Goal: Contribute content

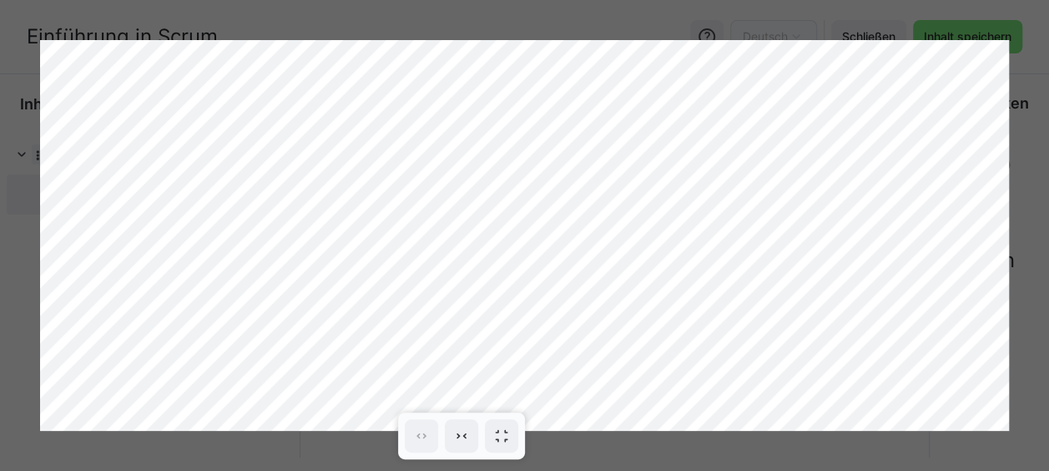
click at [227, 16] on div at bounding box center [524, 235] width 1049 height 471
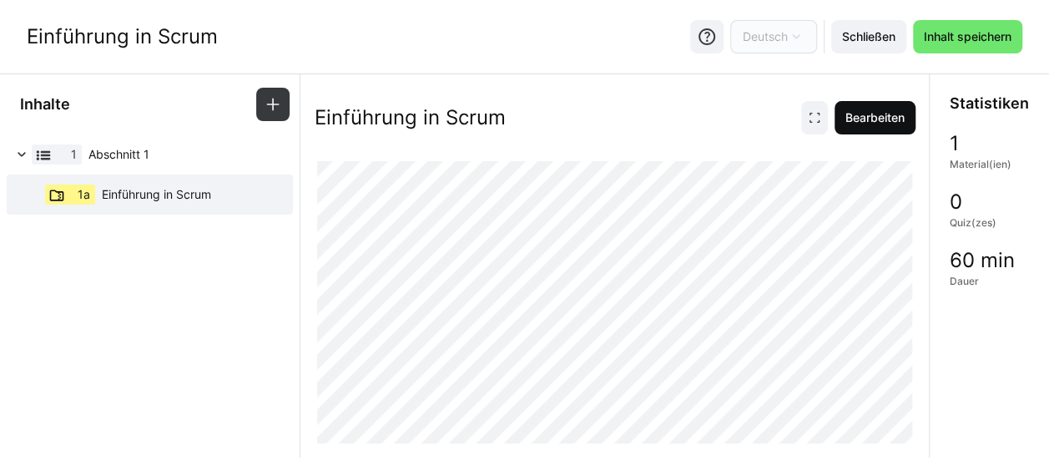
click at [861, 125] on span "Bearbeiten" at bounding box center [875, 117] width 81 height 33
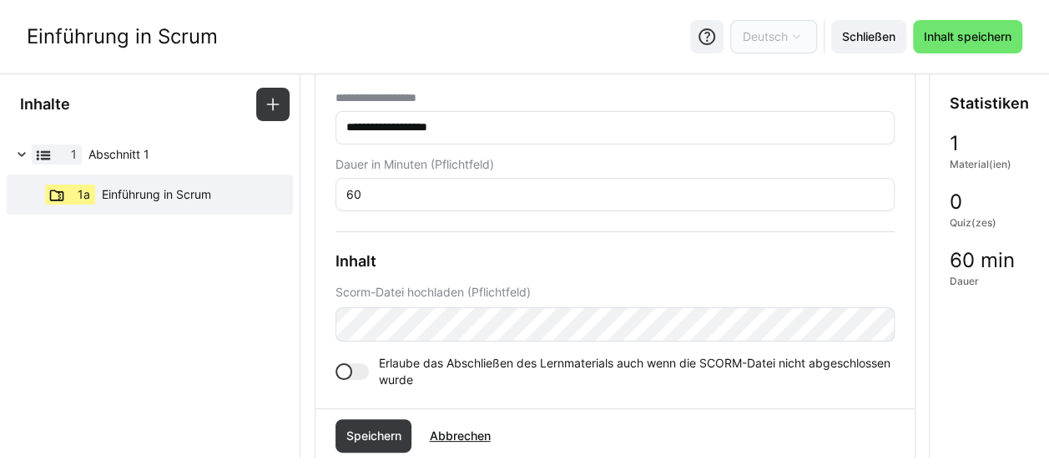
scroll to position [242, 0]
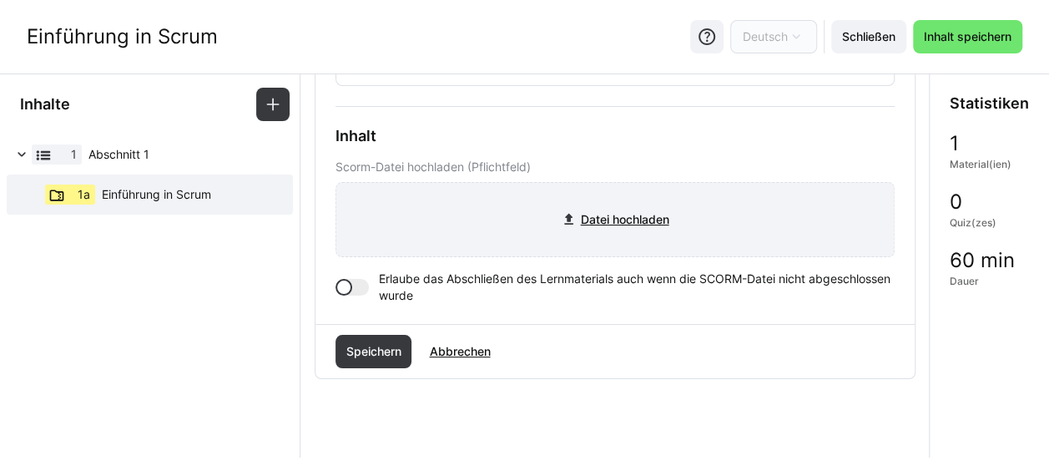
click at [604, 209] on input "file" at bounding box center [615, 219] width 558 height 73
click at [613, 224] on input "file" at bounding box center [615, 219] width 558 height 73
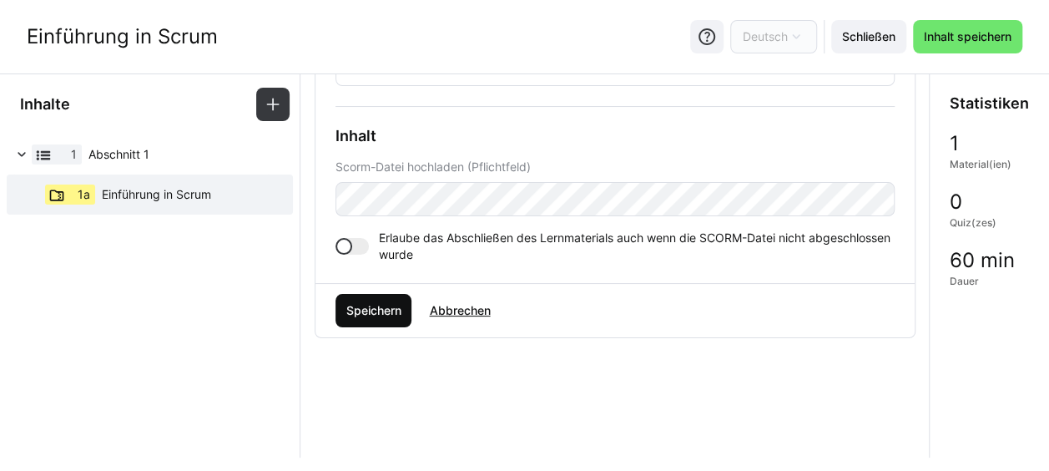
click at [396, 305] on span "Speichern" at bounding box center [373, 310] width 60 height 17
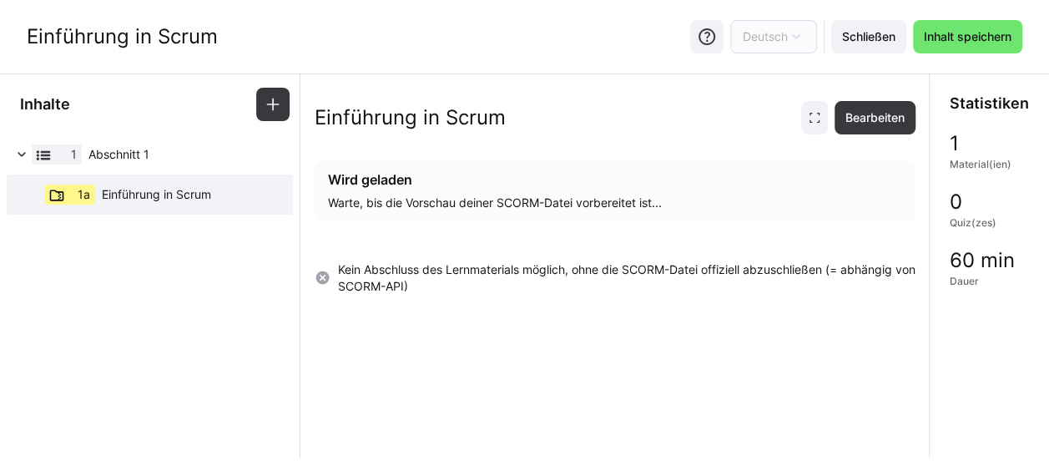
scroll to position [0, 0]
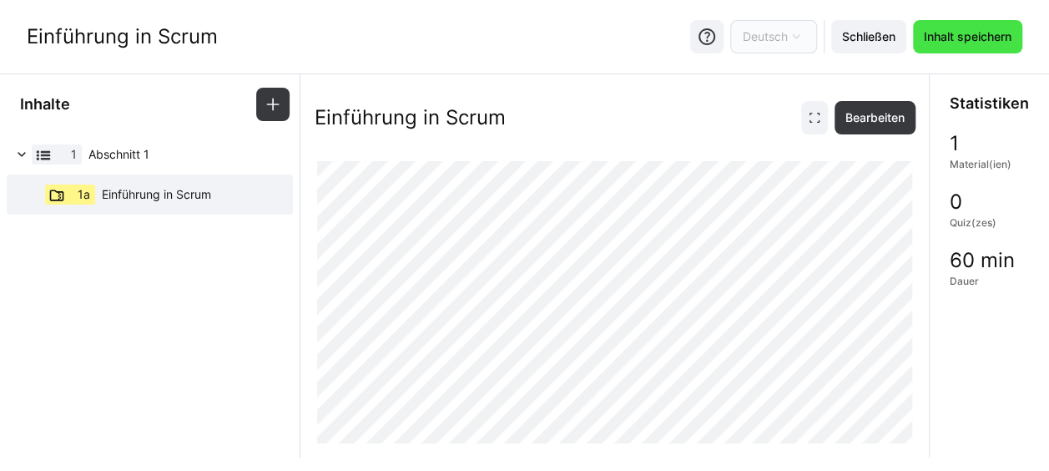
click at [965, 45] on span "Inhalt speichern" at bounding box center [967, 36] width 109 height 33
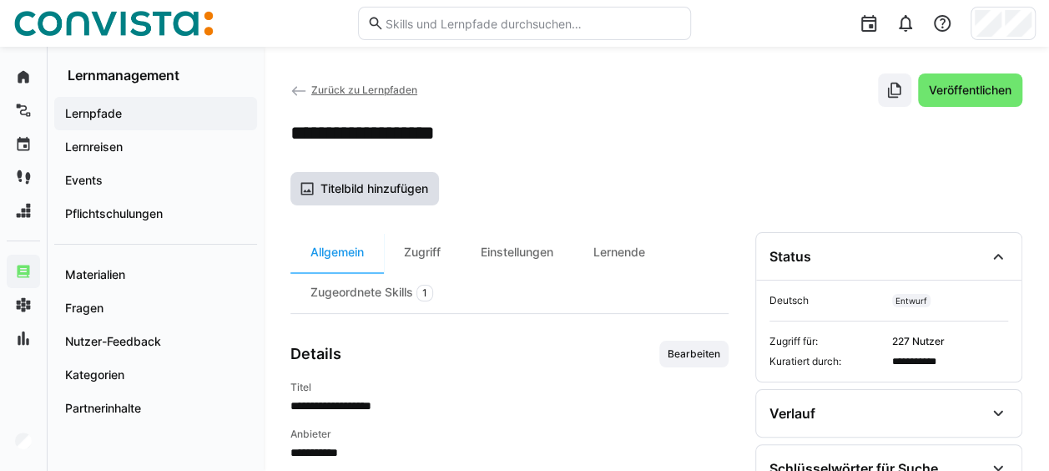
click at [402, 182] on span "Titelbild hinzufügen" at bounding box center [374, 188] width 113 height 17
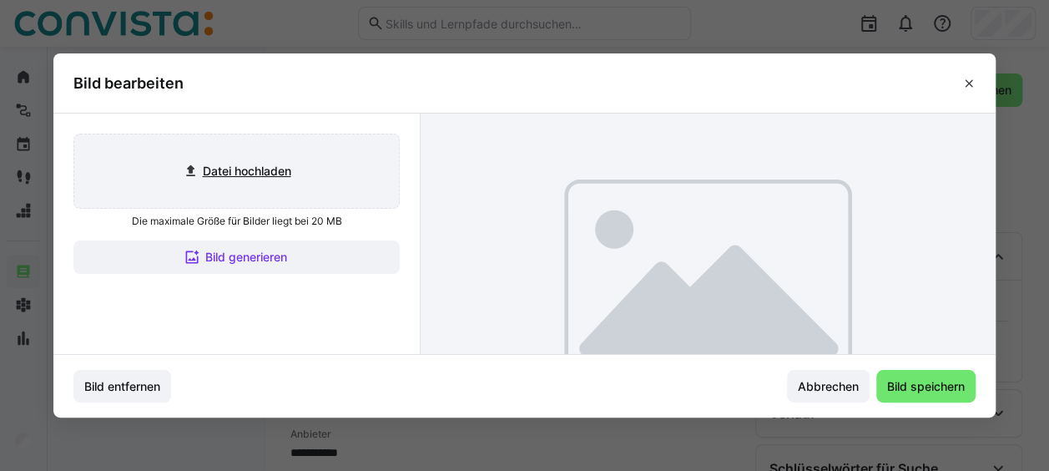
click at [317, 172] on input "file" at bounding box center [236, 170] width 325 height 73
type input "C:\fakepath\[PERSON_NAME] Titelbild Lernpfade.png"
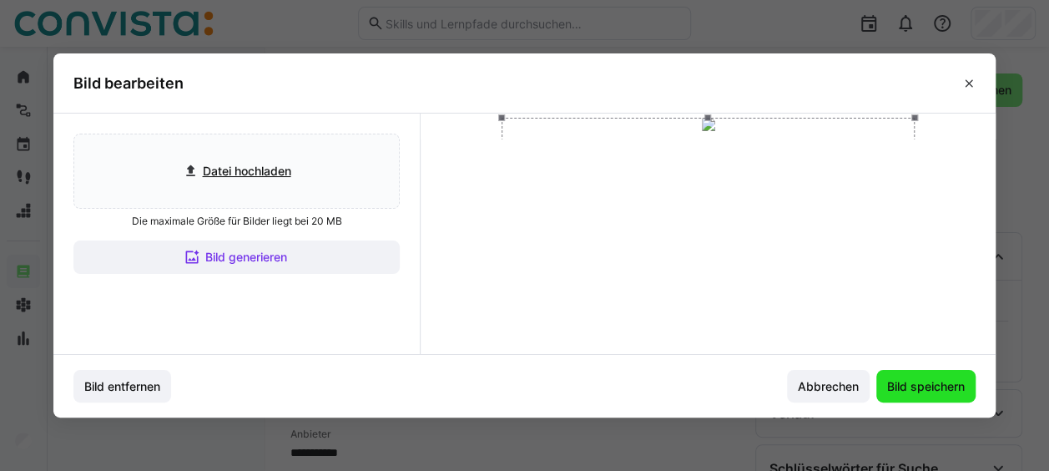
click at [910, 379] on span "Bild speichern" at bounding box center [926, 386] width 83 height 17
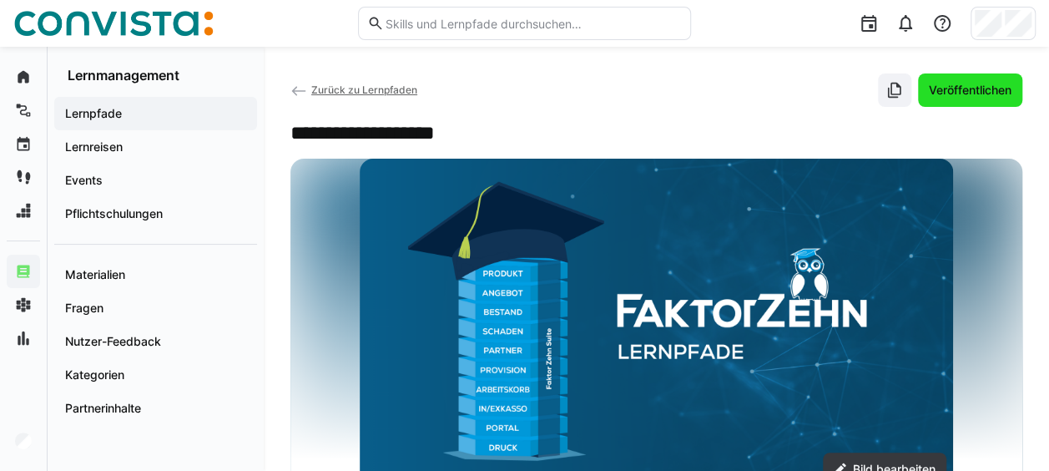
click at [959, 83] on span "Veröffentlichen" at bounding box center [971, 90] width 88 height 17
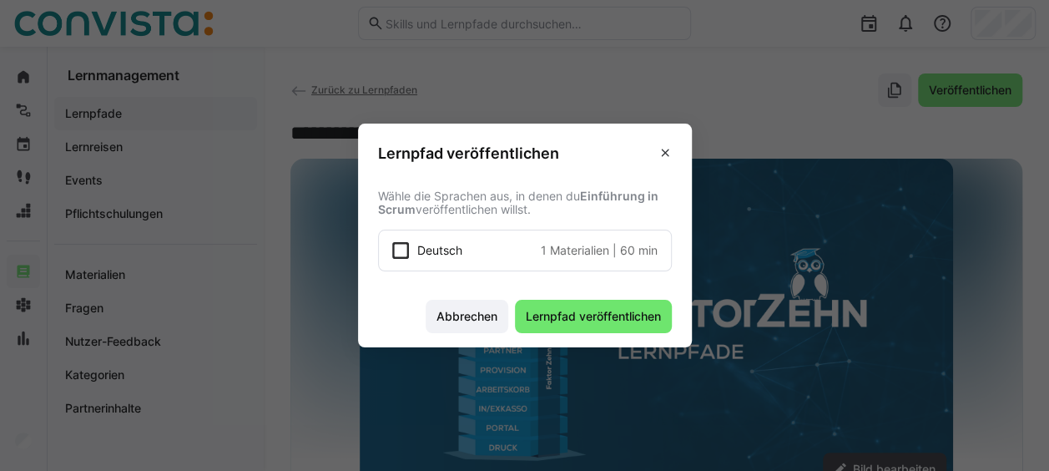
click at [408, 243] on icon at bounding box center [400, 250] width 17 height 17
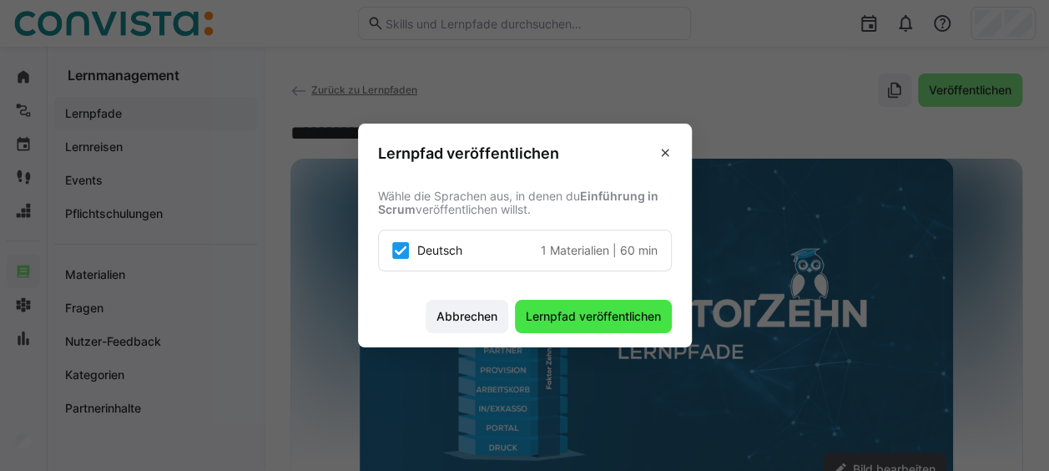
click at [593, 316] on span "Lernpfad veröffentlichen" at bounding box center [593, 316] width 140 height 17
